Goal: Transaction & Acquisition: Download file/media

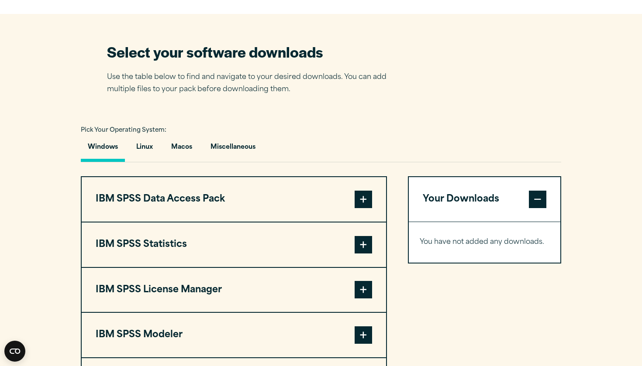
scroll to position [531, 0]
click at [182, 149] on button "Macos" at bounding box center [181, 149] width 35 height 25
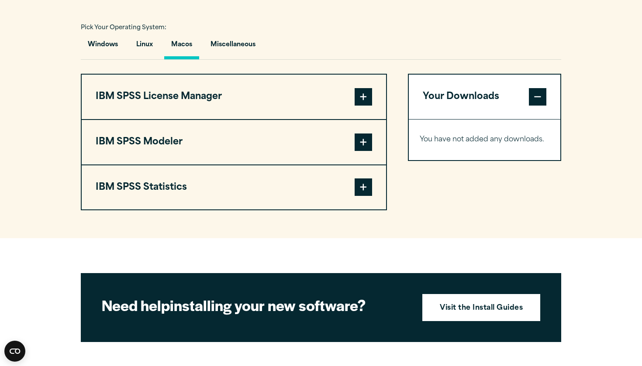
scroll to position [635, 0]
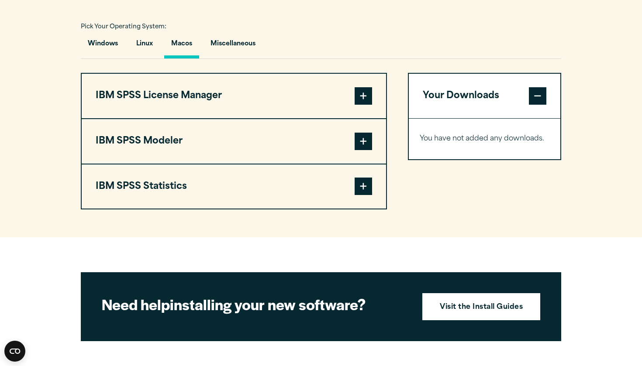
click at [363, 186] on span at bounding box center [363, 186] width 17 height 17
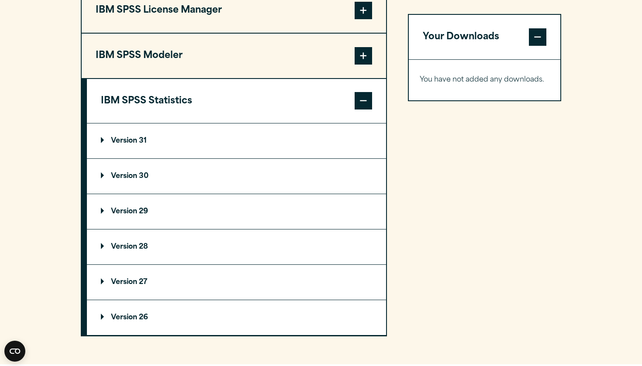
scroll to position [720, 0]
click at [182, 212] on summary "Version 29" at bounding box center [236, 211] width 299 height 35
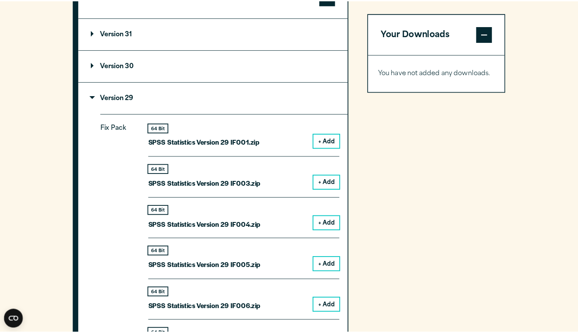
scroll to position [825, 0]
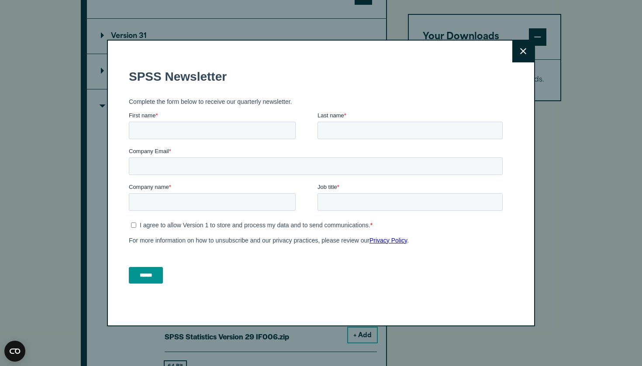
click at [529, 58] on button "Close" at bounding box center [523, 52] width 22 height 22
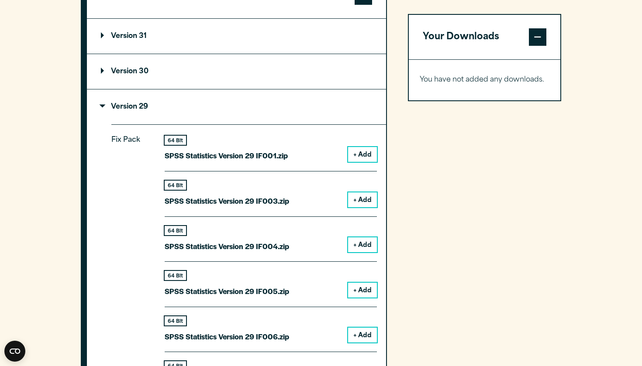
click at [353, 147] on button "+ Add" at bounding box center [362, 154] width 29 height 15
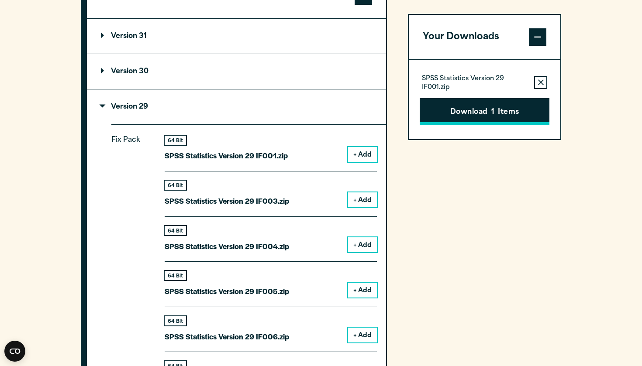
click at [496, 104] on button "Download 1 Items" at bounding box center [485, 111] width 130 height 27
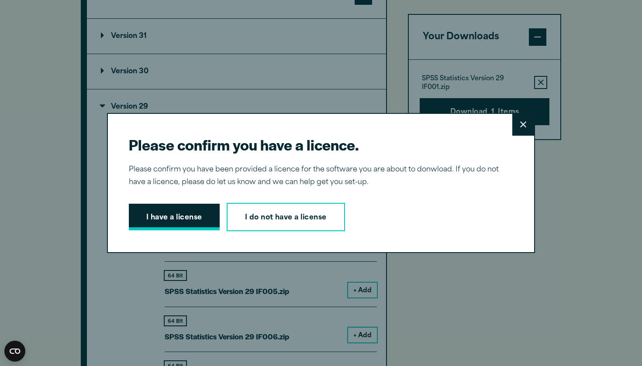
click at [190, 210] on button "I have a license" at bounding box center [174, 217] width 91 height 27
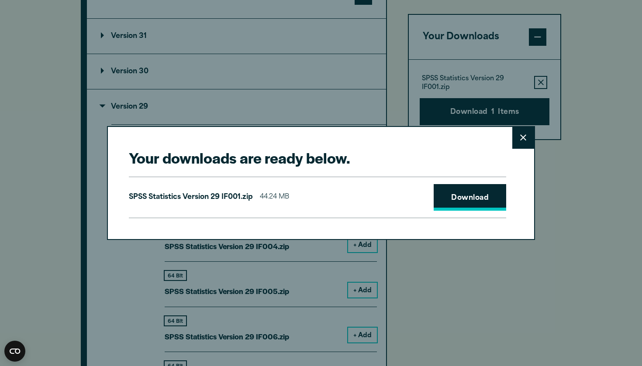
click at [479, 186] on link "Download" at bounding box center [470, 197] width 72 height 27
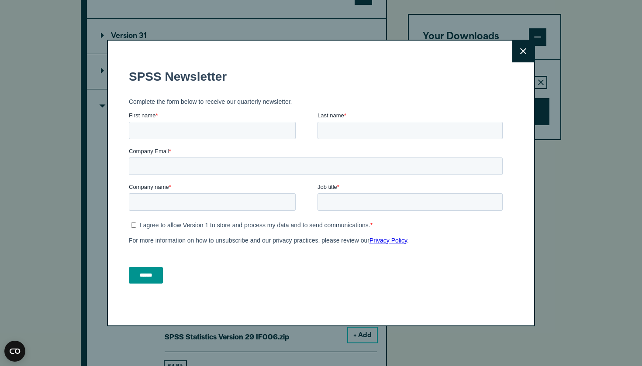
click at [523, 49] on icon at bounding box center [523, 51] width 6 height 7
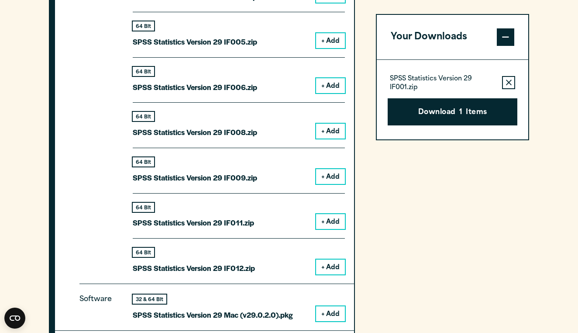
scroll to position [1076, 0]
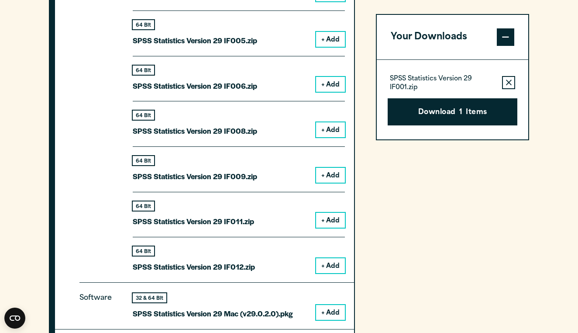
click at [337, 308] on button "+ Add" at bounding box center [330, 312] width 29 height 15
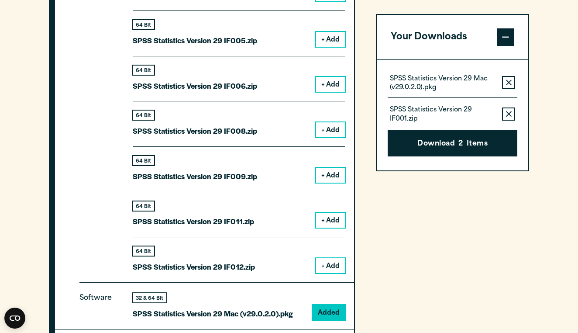
click at [505, 113] on button "Remove this item from your software download list" at bounding box center [508, 113] width 13 height 13
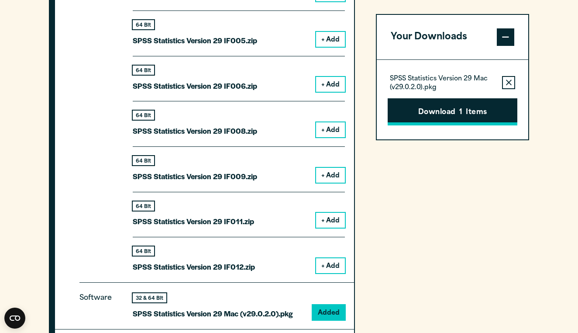
click at [492, 110] on button "Download 1 Items" at bounding box center [453, 111] width 130 height 27
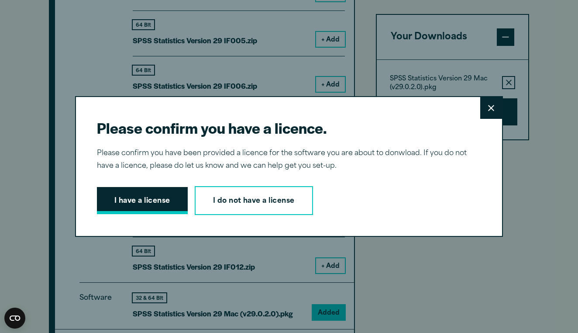
click at [155, 202] on button "I have a license" at bounding box center [142, 200] width 91 height 27
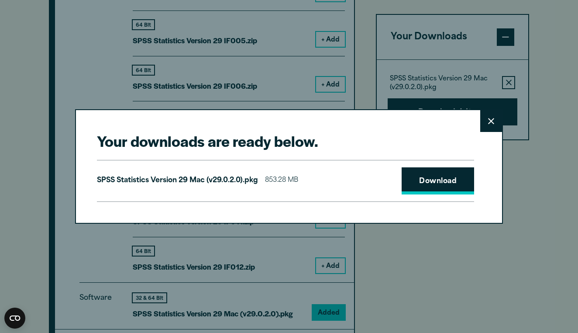
click at [410, 175] on link "Download" at bounding box center [438, 180] width 72 height 27
click at [487, 123] on button "Close" at bounding box center [491, 121] width 22 height 22
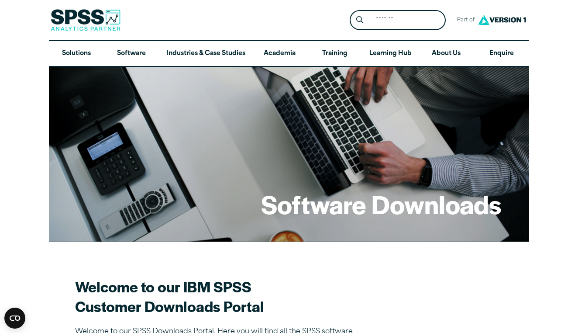
scroll to position [0, 0]
